Goal: Task Accomplishment & Management: Manage account settings

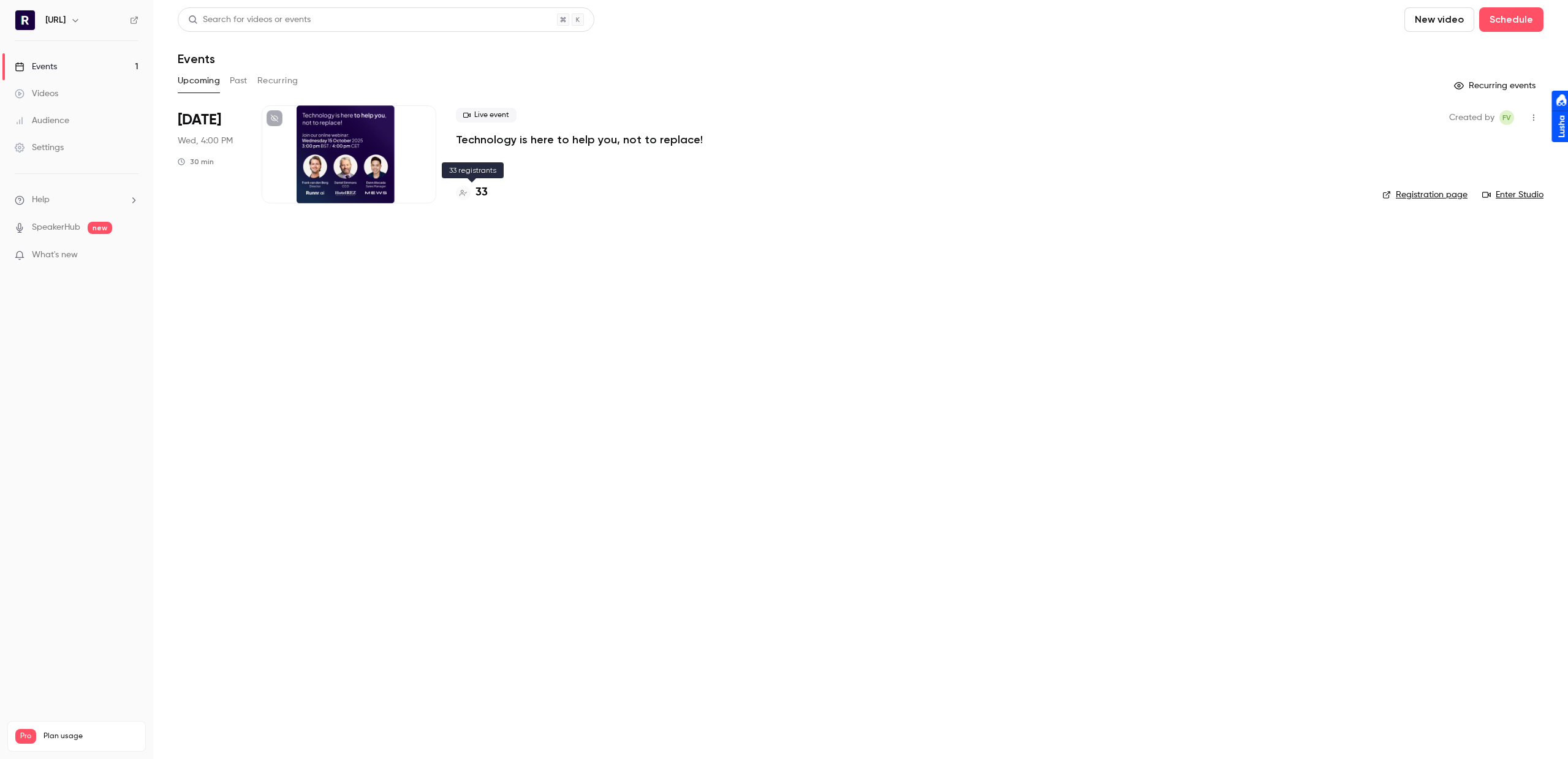
click at [472, 185] on div "33" at bounding box center [471, 193] width 32 height 17
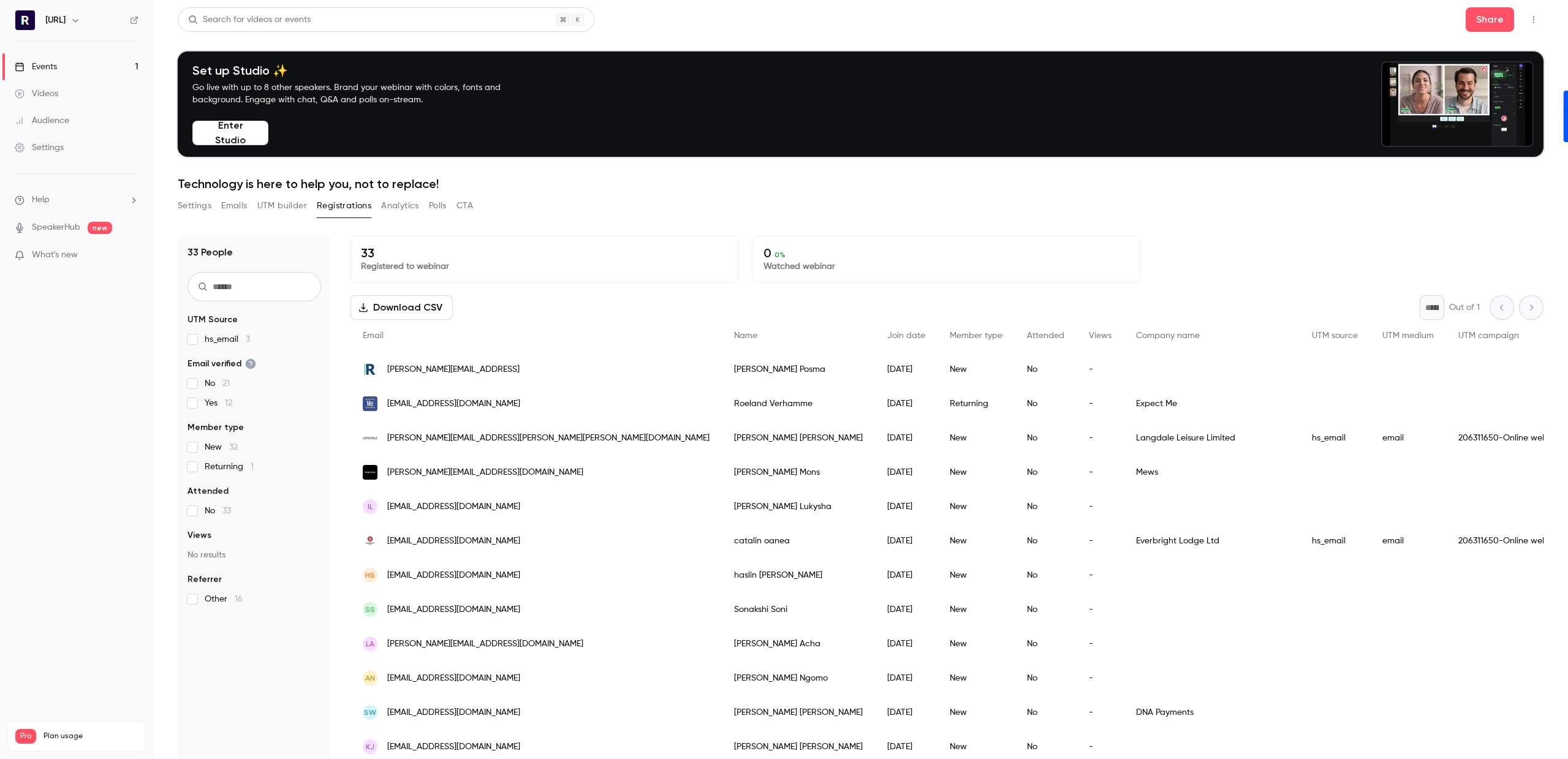
click at [226, 136] on button "Enter Studio" at bounding box center [230, 133] width 76 height 24
click at [194, 208] on button "Settings" at bounding box center [194, 205] width 34 height 20
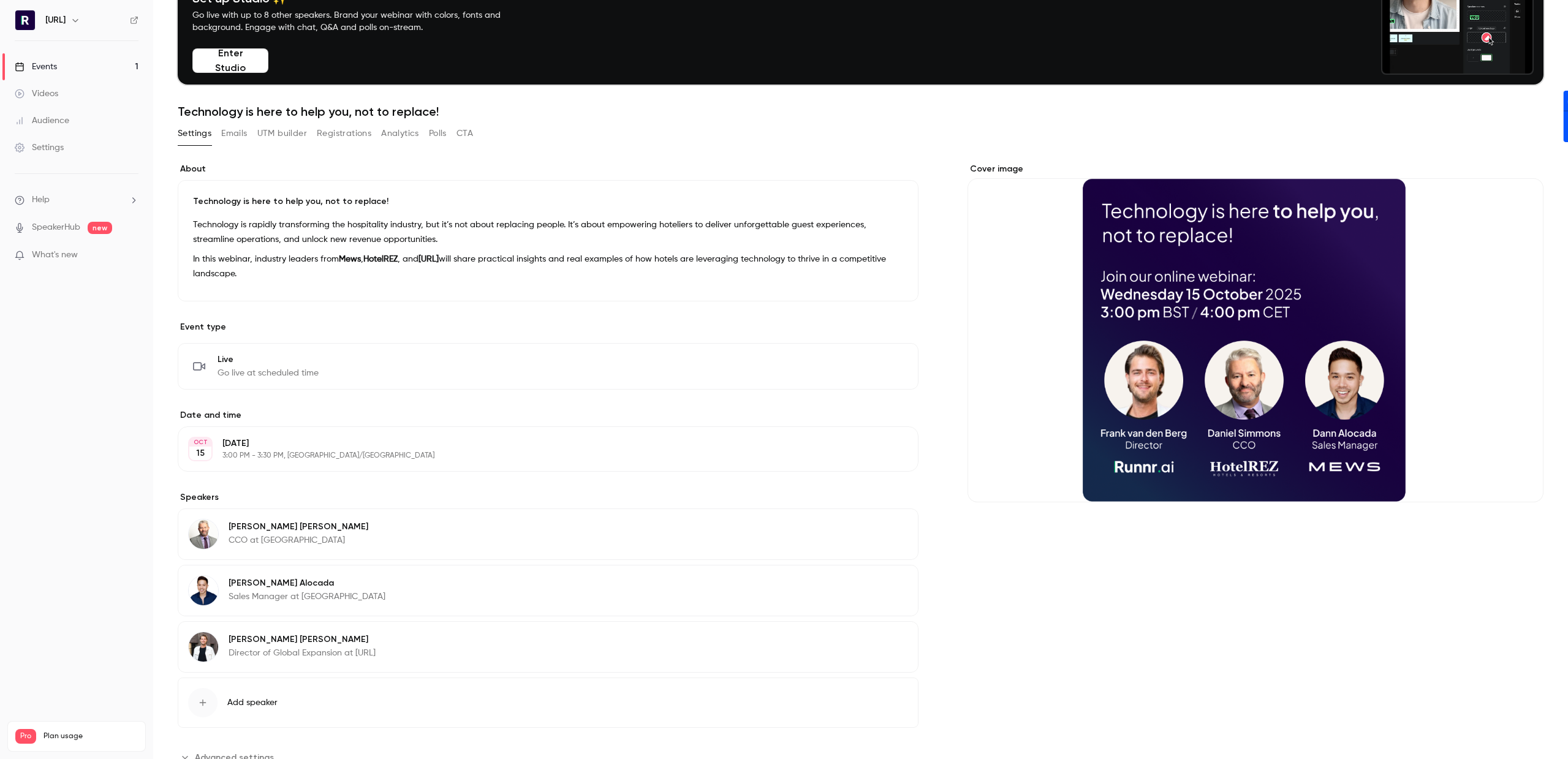
scroll to position [117, 0]
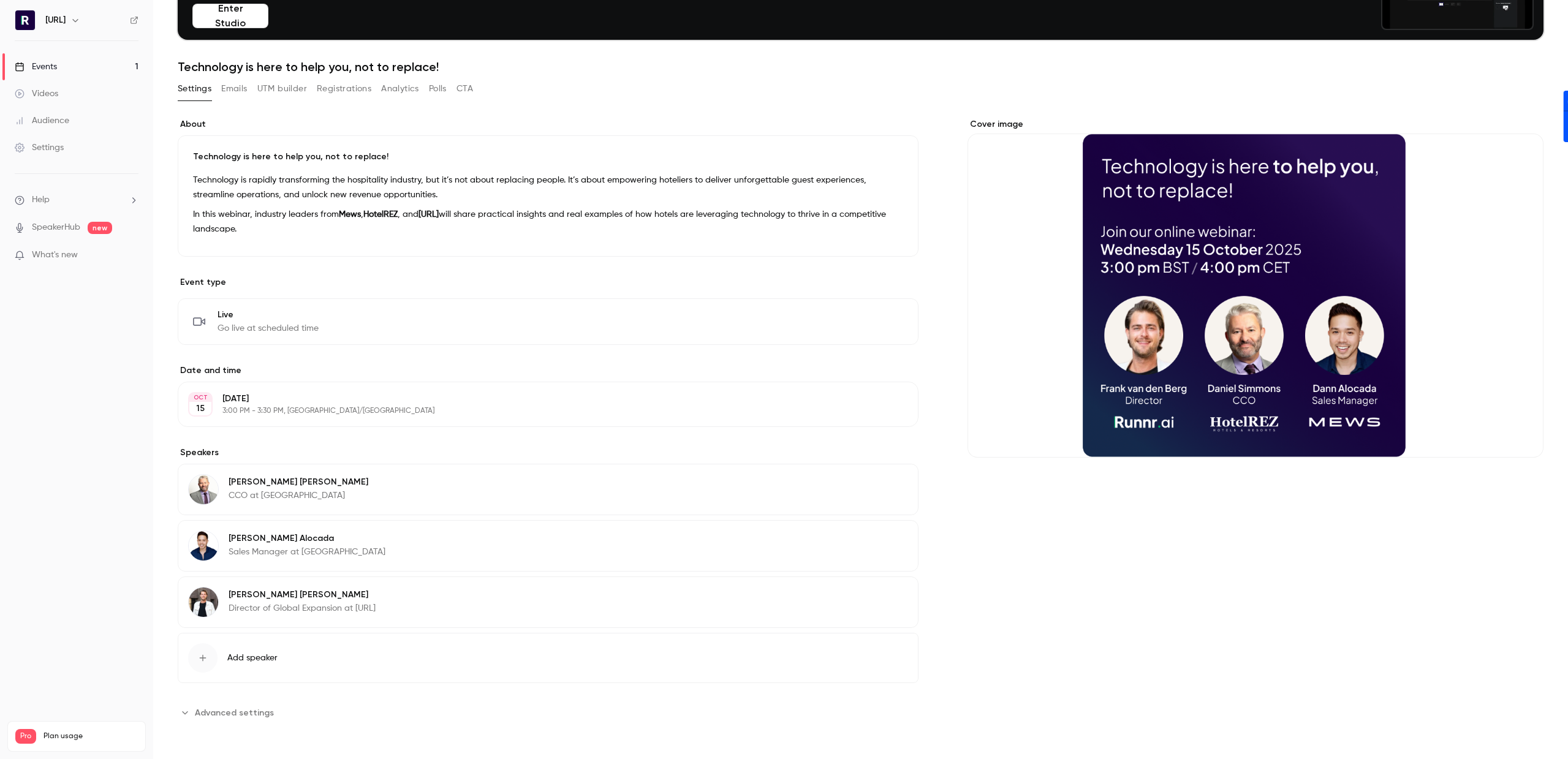
click at [233, 703] on button "Advanced settings" at bounding box center [229, 712] width 103 height 20
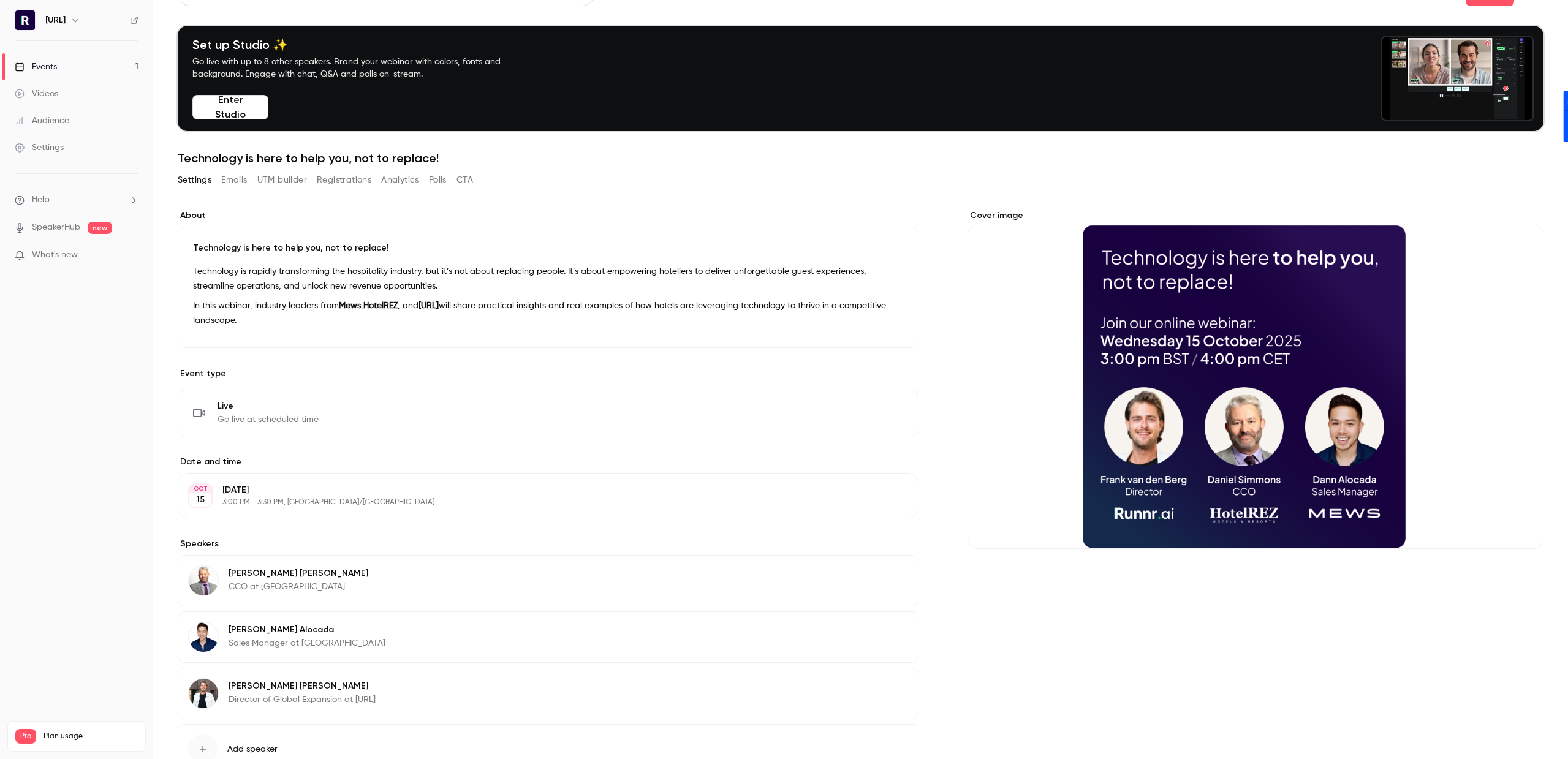
scroll to position [0, 0]
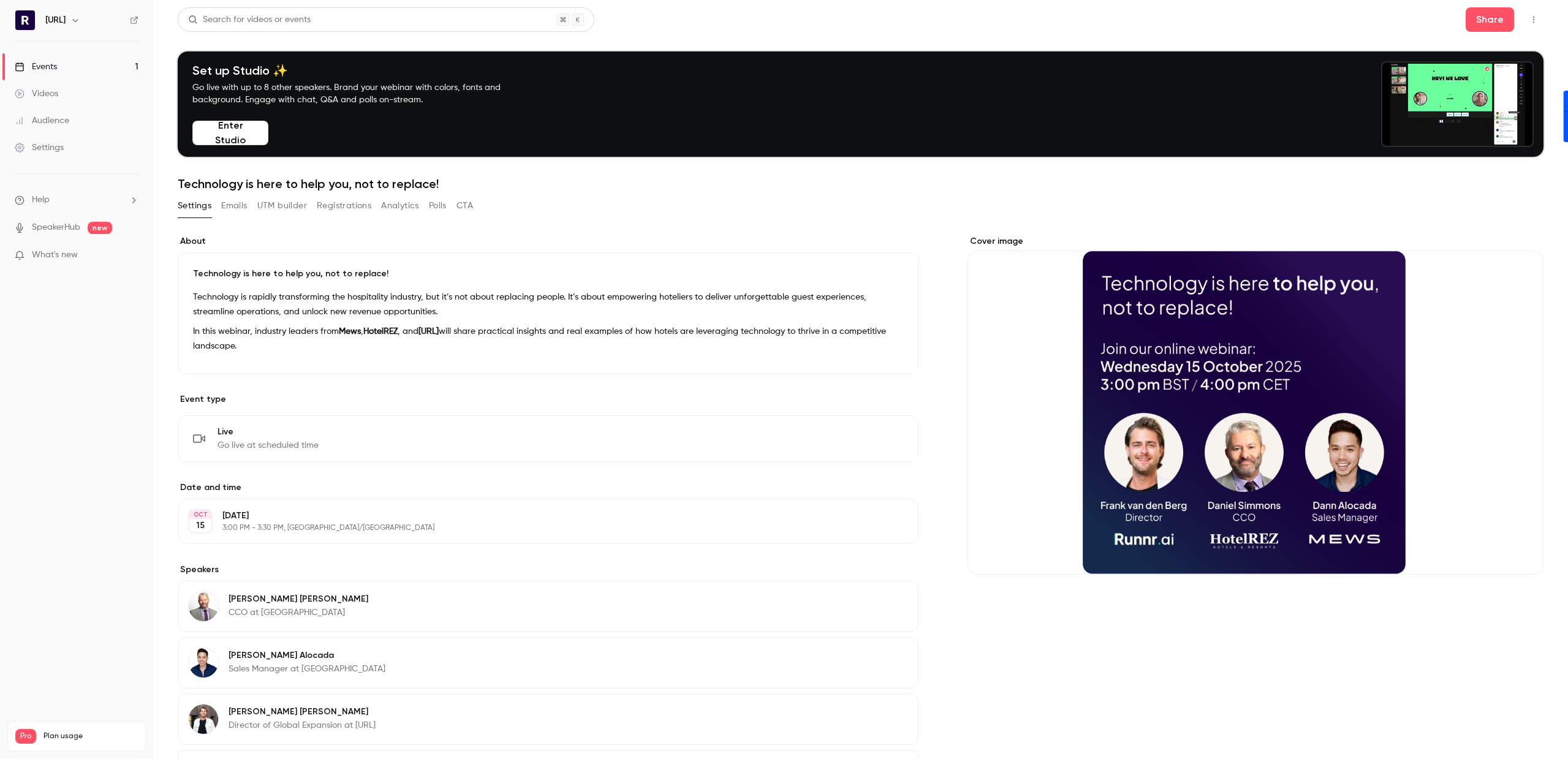
click at [875, 437] on button "Edit" at bounding box center [880, 438] width 45 height 20
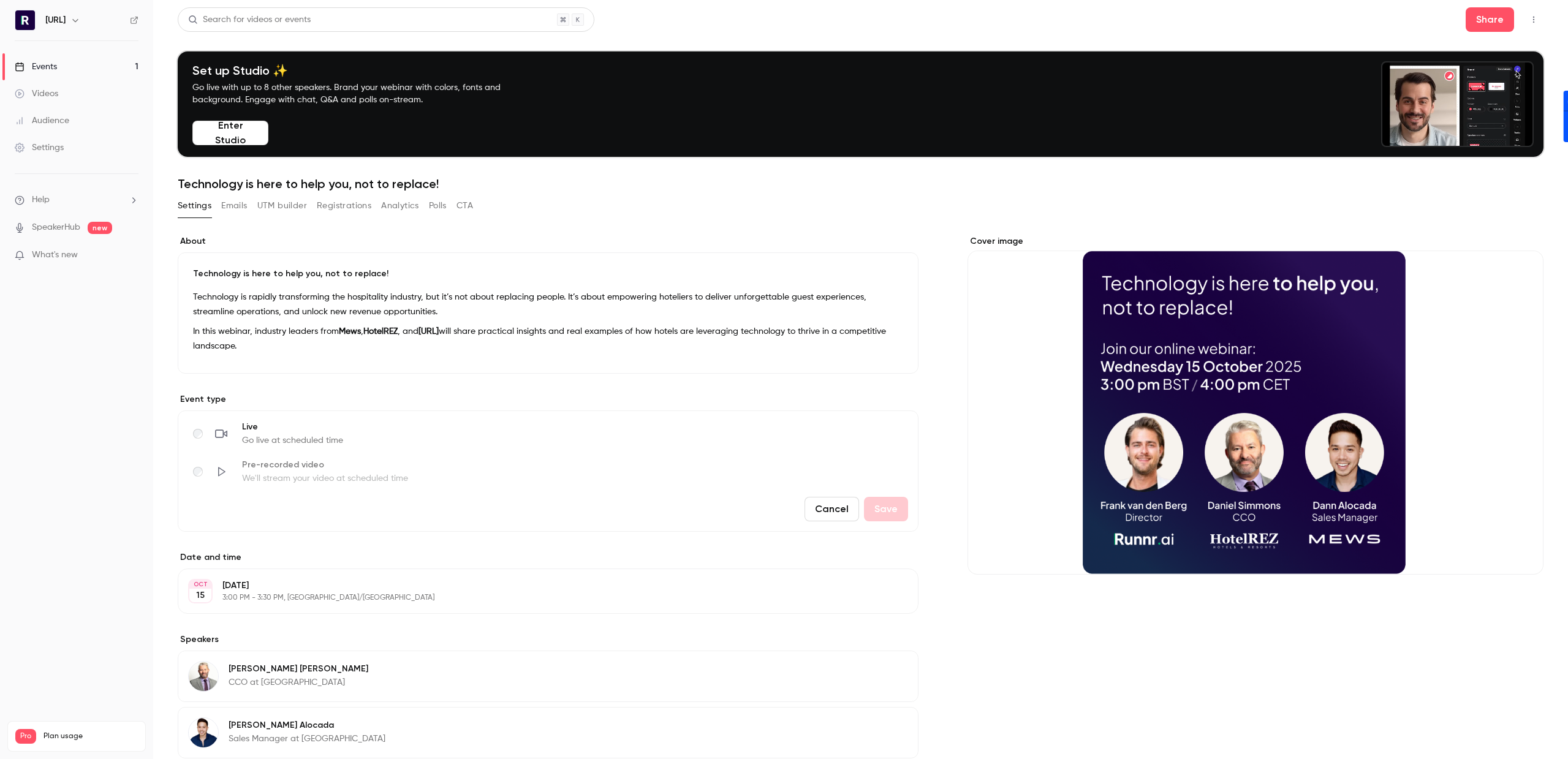
click at [943, 398] on div "About Technology is here to help you, not to replace! Technology is rapidly tra…" at bounding box center [860, 690] width 1366 height 910
click at [213, 129] on button "Enter Studio" at bounding box center [230, 133] width 76 height 24
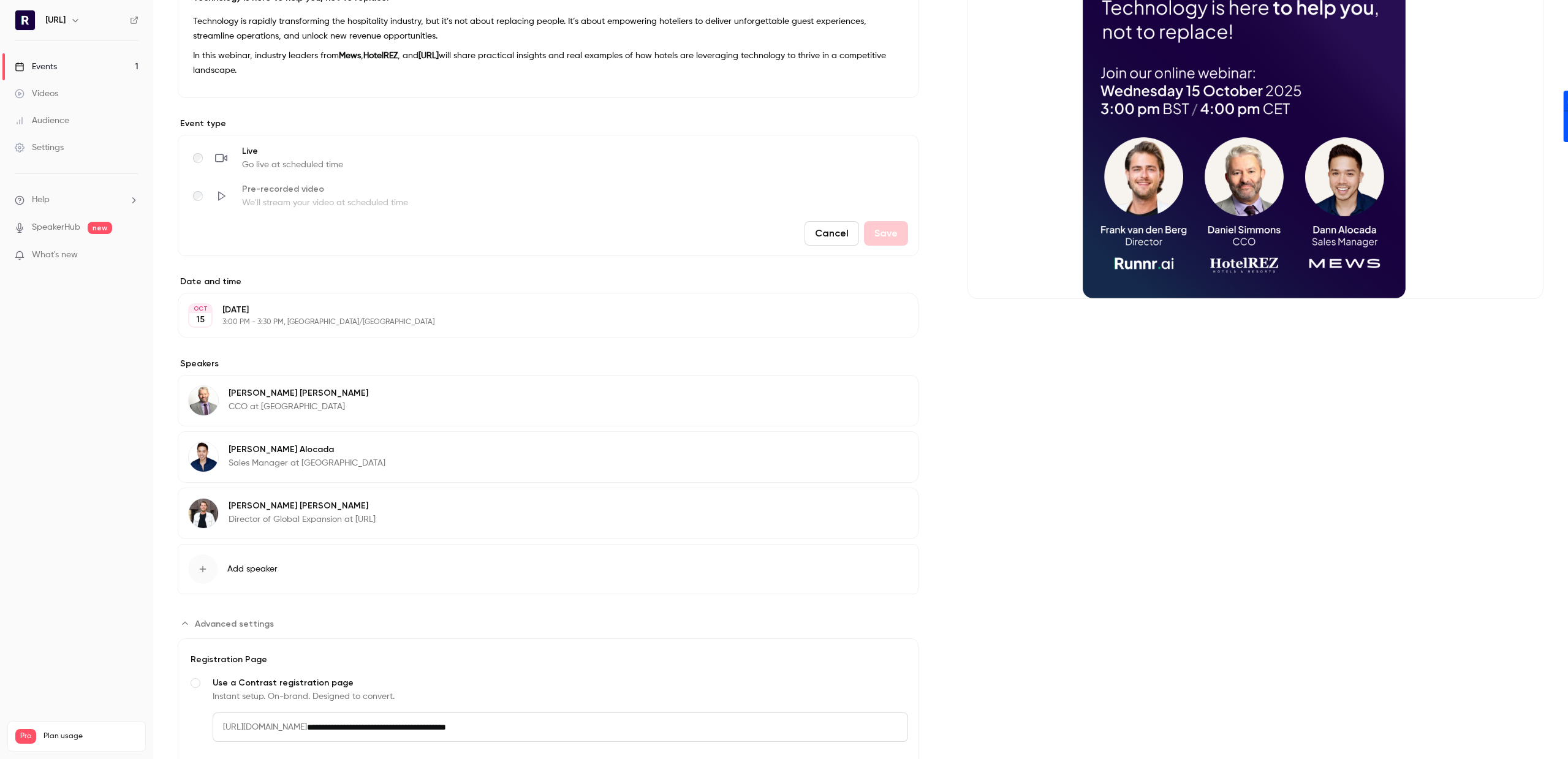
scroll to position [260, 0]
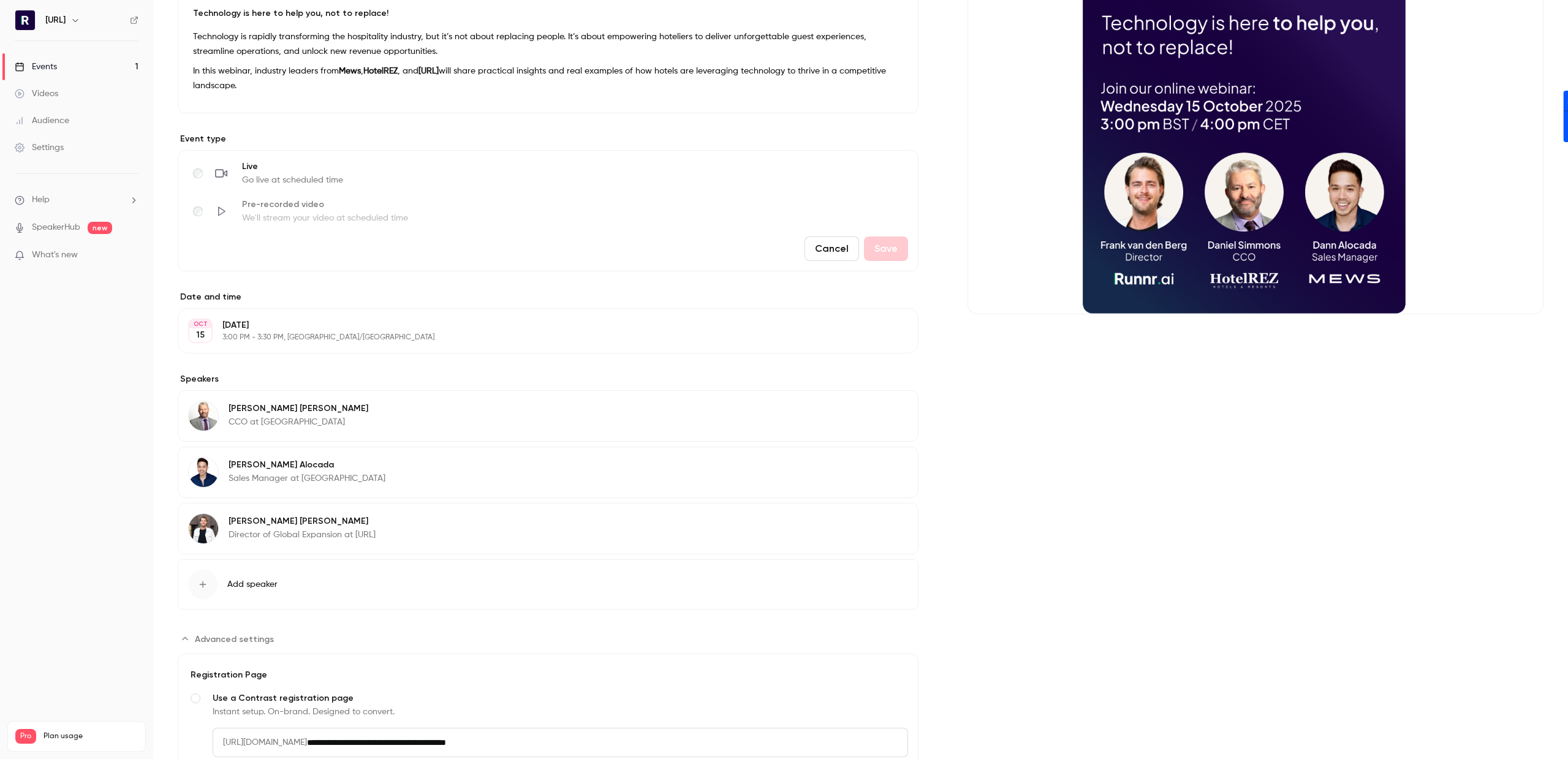
click at [54, 124] on div "Audience" at bounding box center [42, 120] width 54 height 12
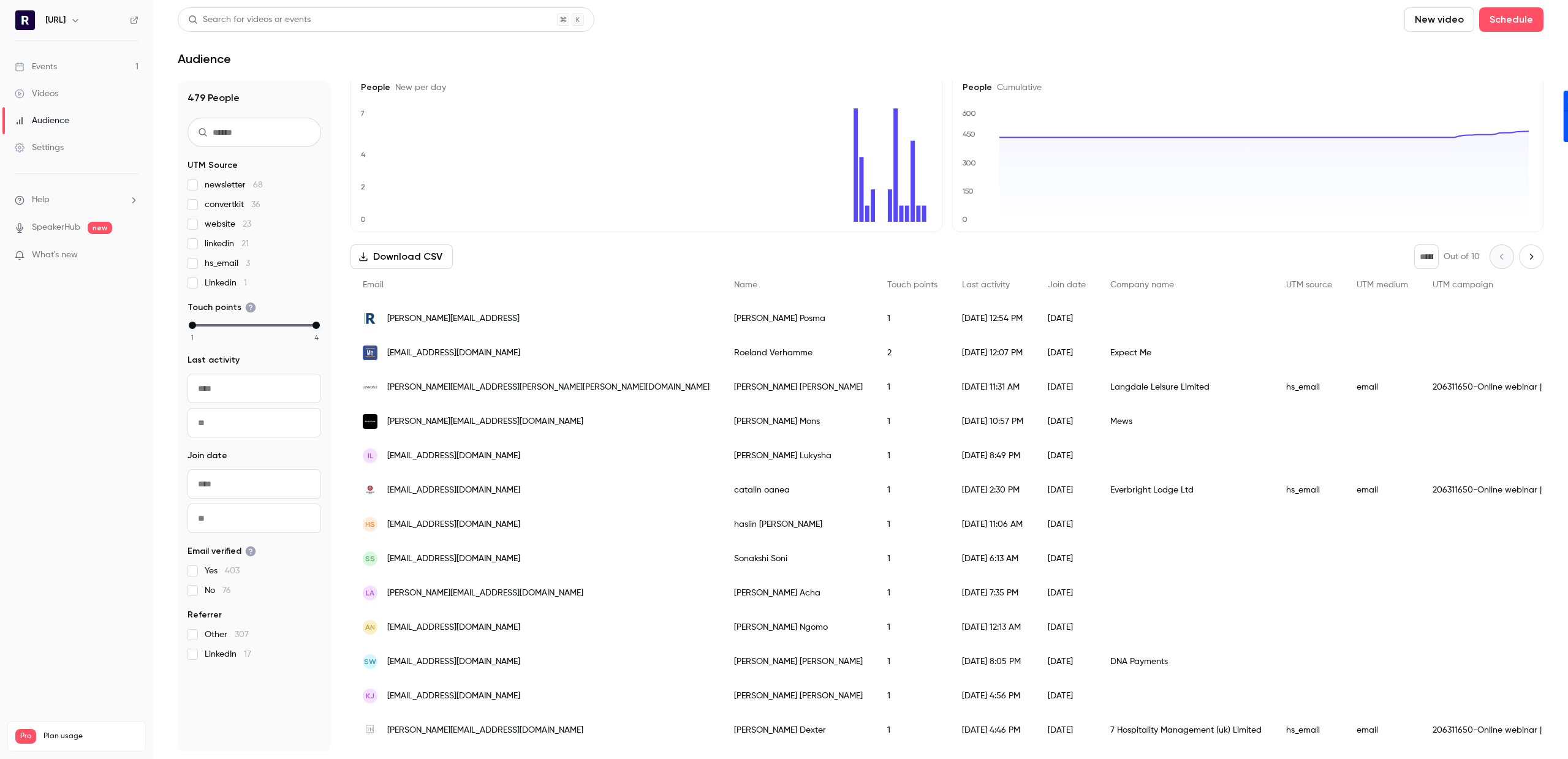
scroll to position [23, 0]
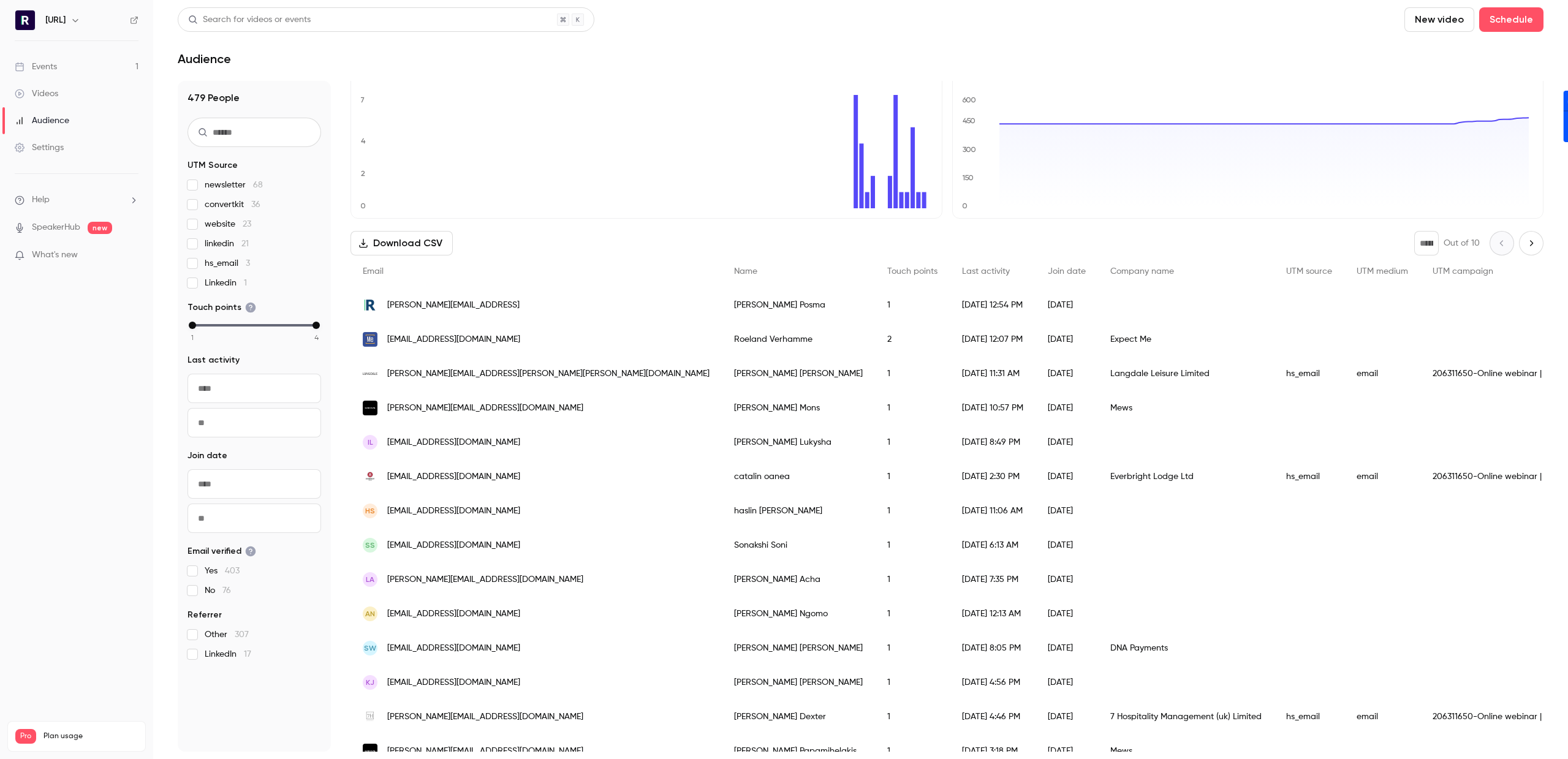
click at [722, 611] on div "Abraham Ngomo" at bounding box center [798, 613] width 153 height 34
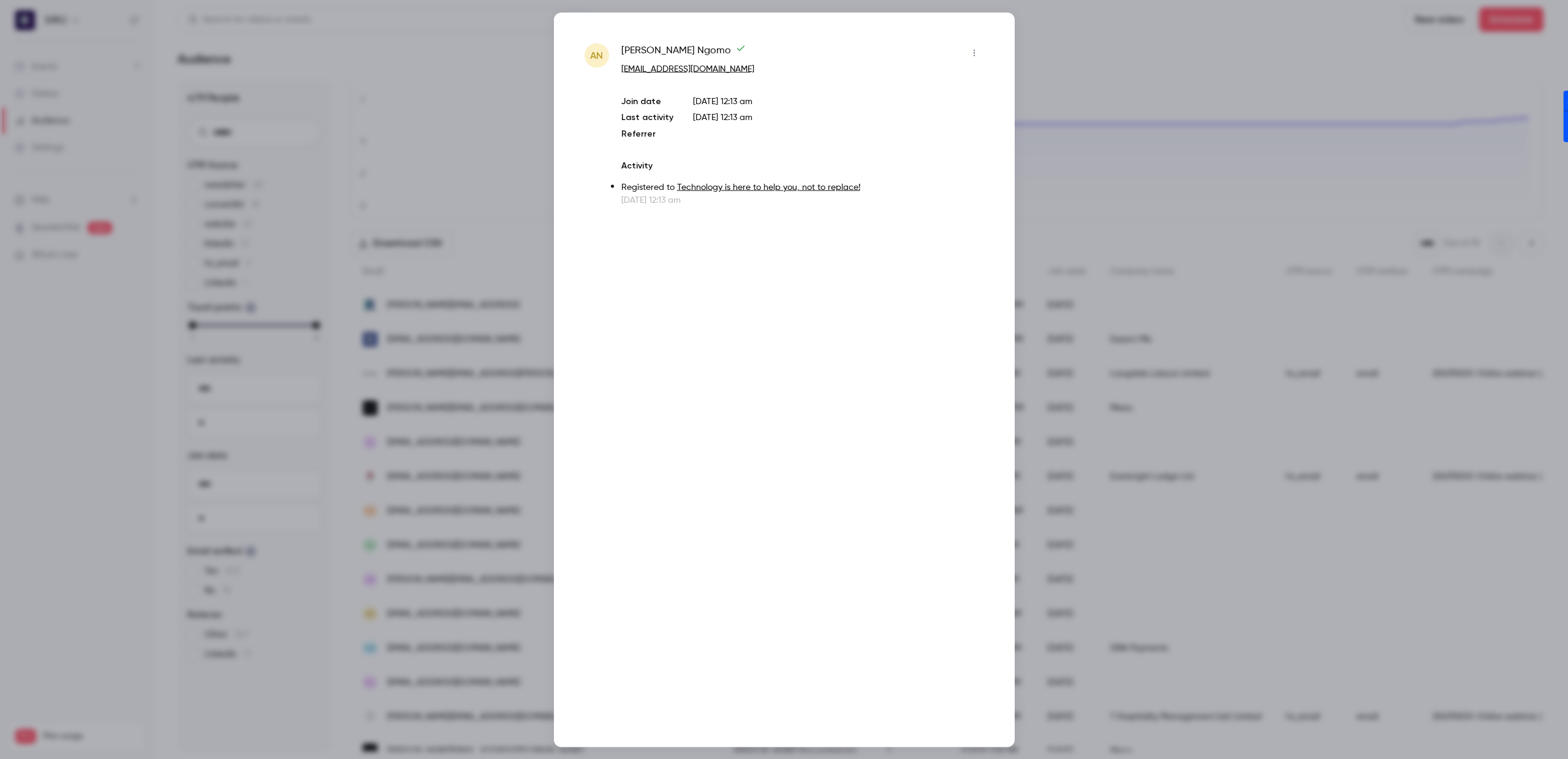
click at [643, 47] on span "Abraham Ngomo" at bounding box center [683, 53] width 125 height 20
copy div "Abraham Ngomo"
